Goal: Navigation & Orientation: Find specific page/section

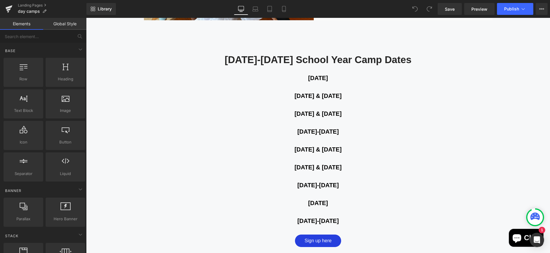
scroll to position [483, 0]
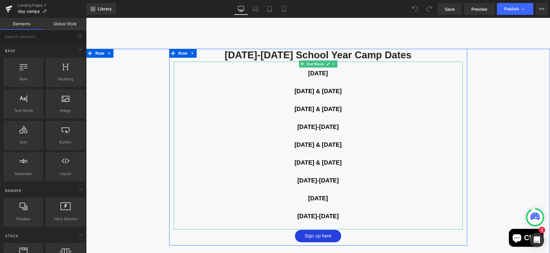
click at [341, 144] on span "January 5th & 19th, 2025" at bounding box center [317, 144] width 47 height 7
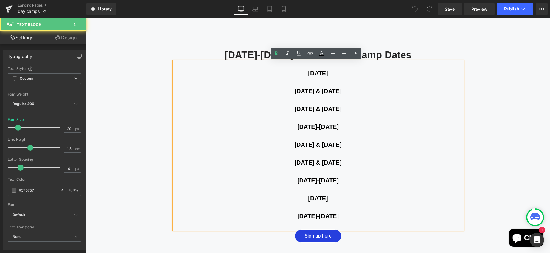
click at [341, 144] on span "January 5th & 19th, 2025" at bounding box center [317, 144] width 47 height 7
click at [354, 164] on p "February 16th & 17th, 2025" at bounding box center [318, 162] width 289 height 9
drag, startPoint x: 347, startPoint y: 179, endPoint x: 347, endPoint y: 183, distance: 3.6
click at [339, 179] on b "March 16th-20th, 2025" at bounding box center [317, 180] width 41 height 7
click at [328, 197] on b "May 22nd, 2025" at bounding box center [318, 198] width 20 height 7
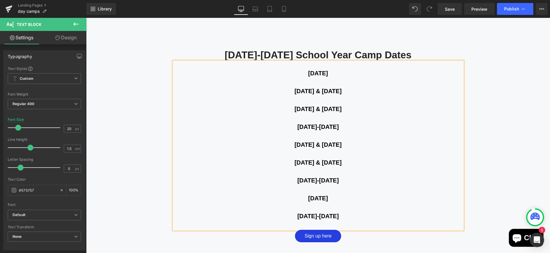
click at [339, 215] on b "May 25th-29th, 2025" at bounding box center [317, 216] width 41 height 7
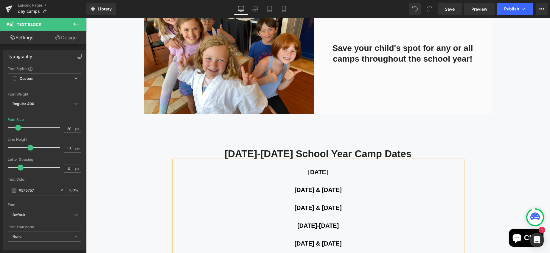
scroll to position [383, 0]
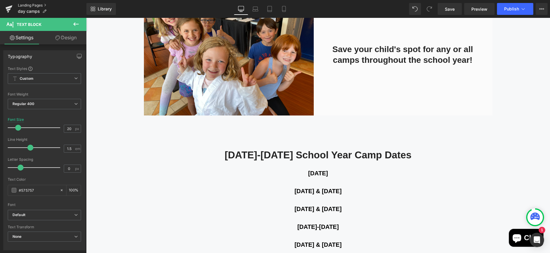
click at [34, 5] on link "Landing Pages" at bounding box center [52, 5] width 69 height 5
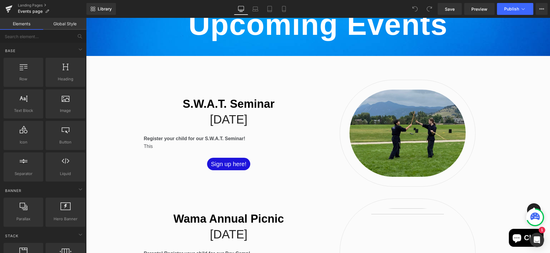
scroll to position [134, 0]
